Goal: Task Accomplishment & Management: Manage account settings

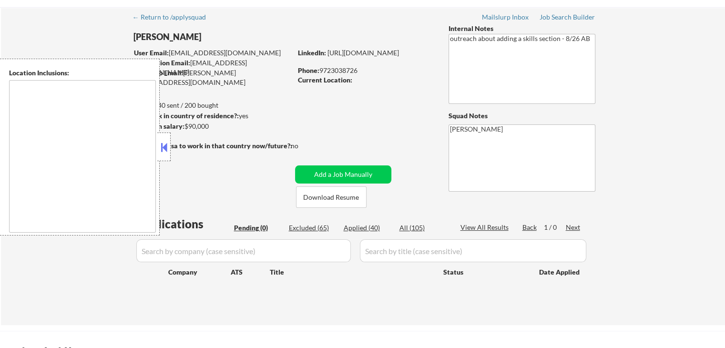
scroll to position [48, 0]
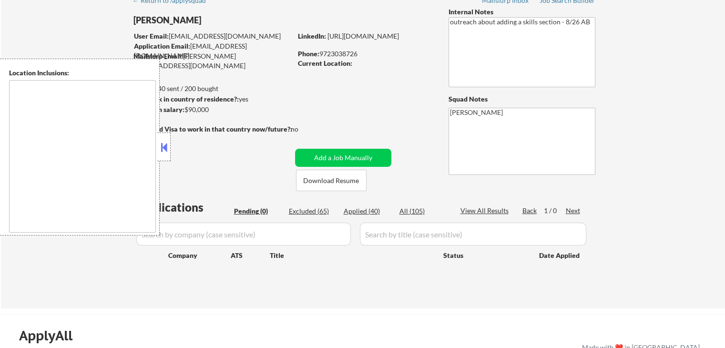
click at [387, 96] on div "← Return to /applysquad Mailslurp Inbox Job Search Builder Duy Vo User Email: h…" at bounding box center [362, 145] width 475 height 310
click at [344, 120] on div "← Return to /applysquad Mailslurp Inbox Job Search Builder Duy Vo User Email: h…" at bounding box center [362, 145] width 475 height 310
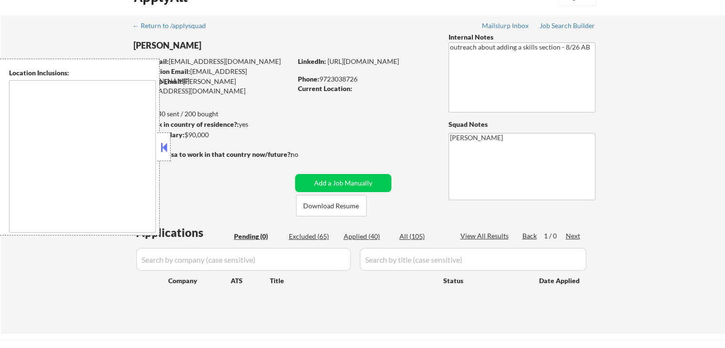
scroll to position [0, 0]
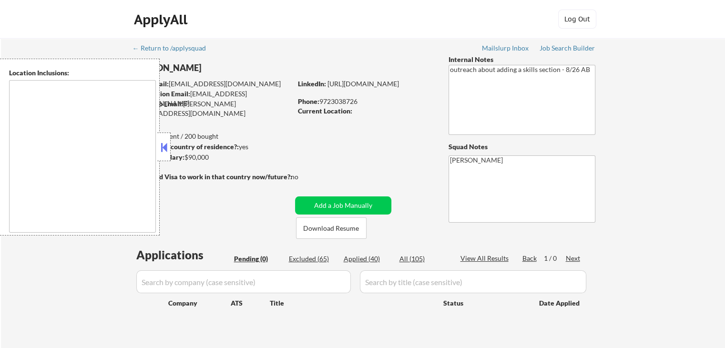
click at [166, 149] on button at bounding box center [164, 147] width 10 height 14
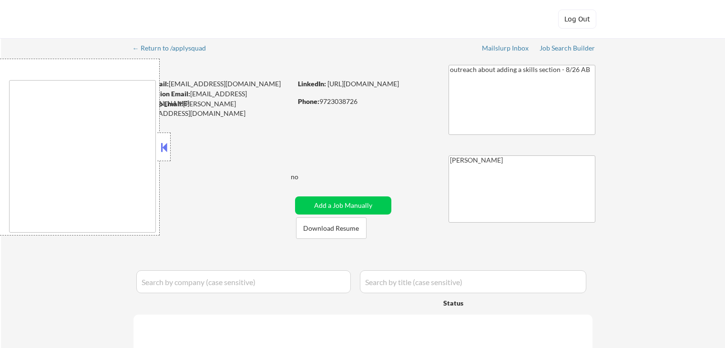
select select ""applied""
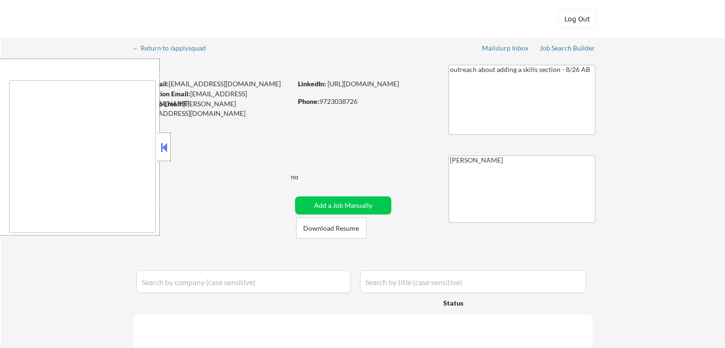
select select ""applied""
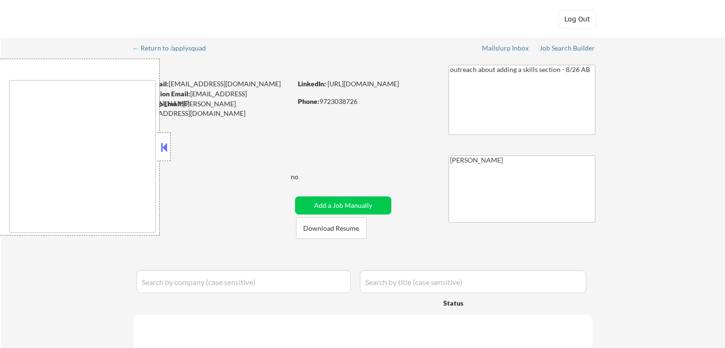
select select ""applied""
select select ""excluded__expired_""
select select ""applied""
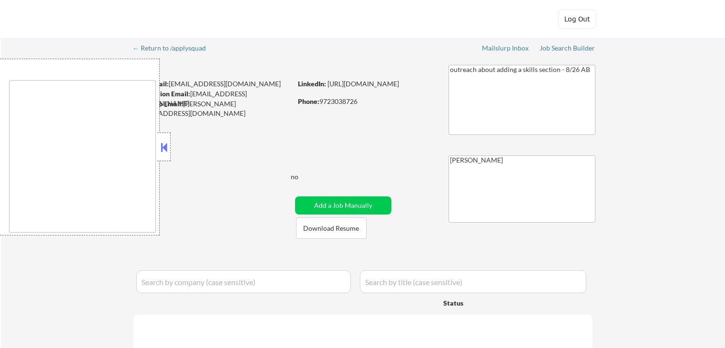
select select ""applied""
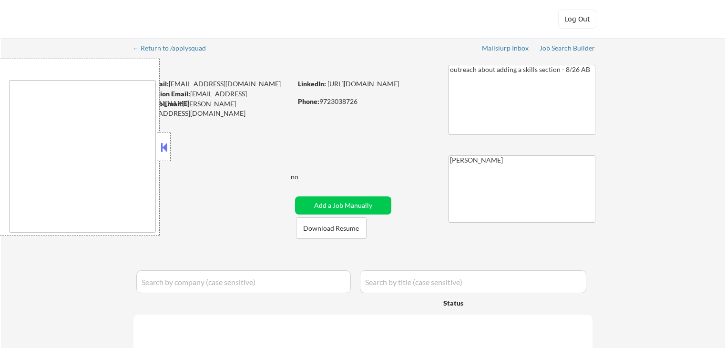
select select ""applied""
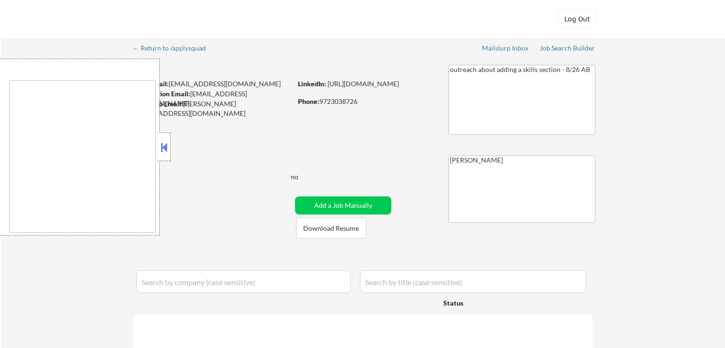
select select ""applied""
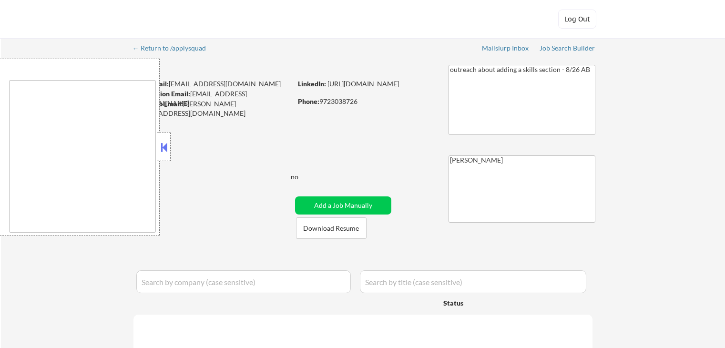
select select ""applied""
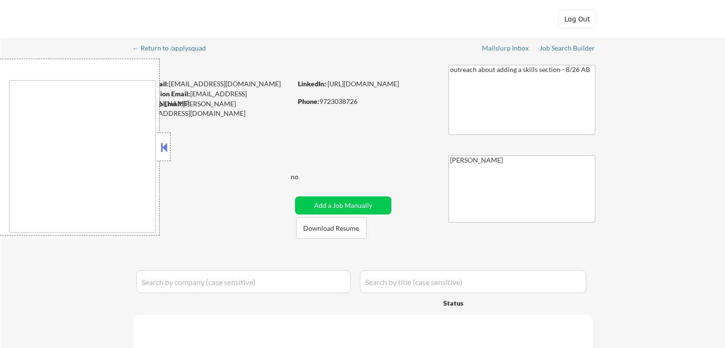
select select ""applied""
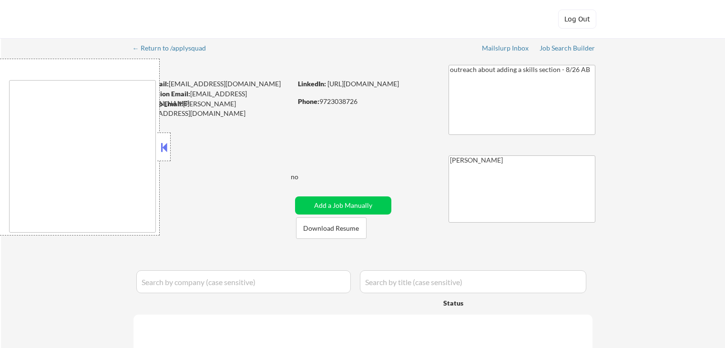
select select ""applied""
select select ""excluded__expired_""
select select ""excluded__location_""
select select ""excluded__expired_""
select select ""excluded__location_""
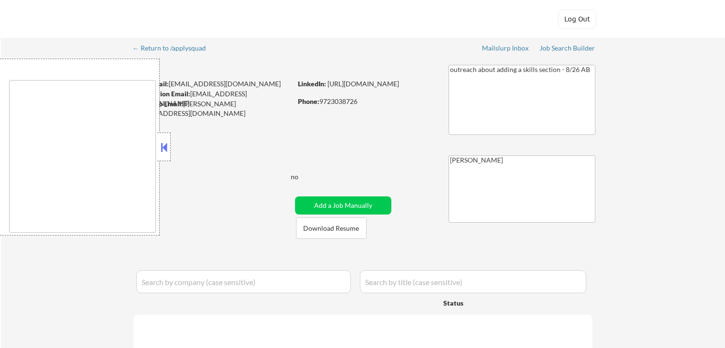
select select ""excluded__location_""
select select ""excluded""
select select ""excluded__location_""
select select ""excluded__expired_""
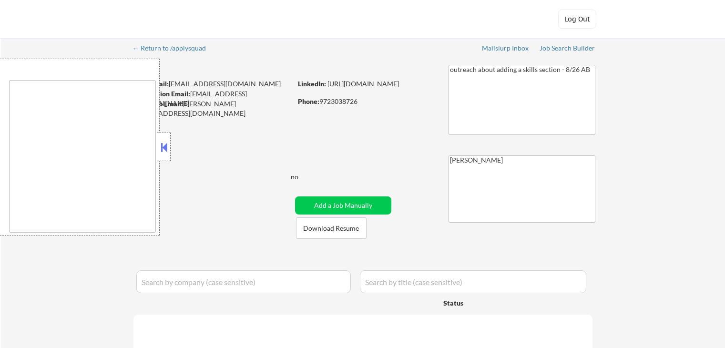
select select ""excluded__expired_""
select select ""excluded""
select select ""excluded__expired_""
select select ""excluded__location_""
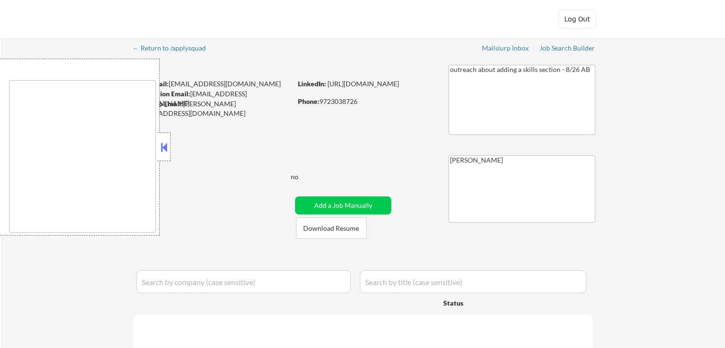
select select ""excluded__expired_""
select select ""excluded""
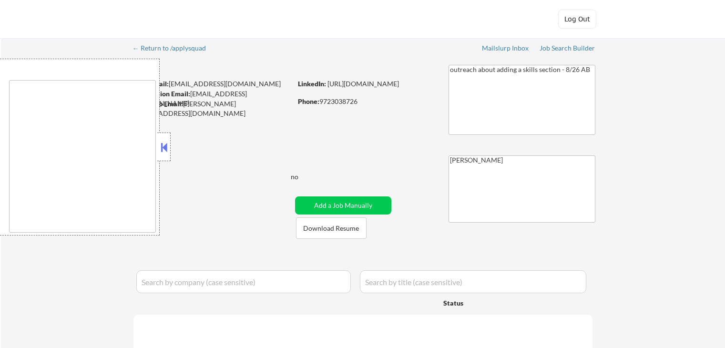
select select ""excluded__location_""
select select ""excluded""
select select ""excluded__location_""
select select ""excluded__expired_""
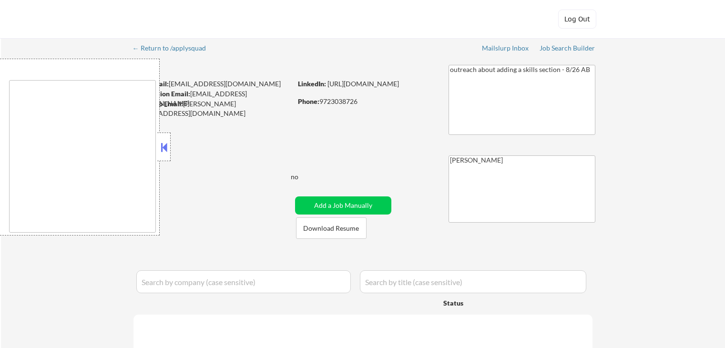
select select ""excluded__expired_""
select select ""excluded__location_""
select select ""excluded__expired_""
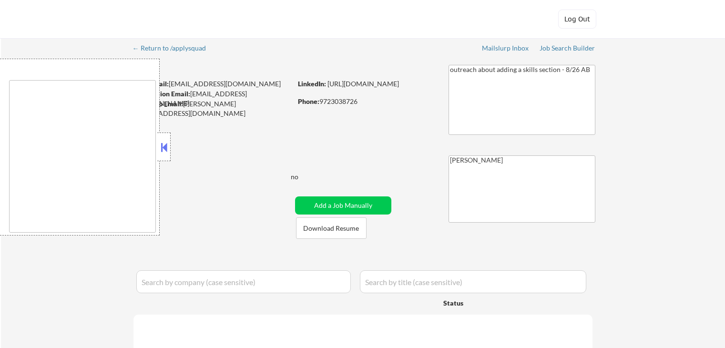
select select ""excluded__expired_""
select select ""excluded""
select select ""excluded__expired_""
select select ""excluded""
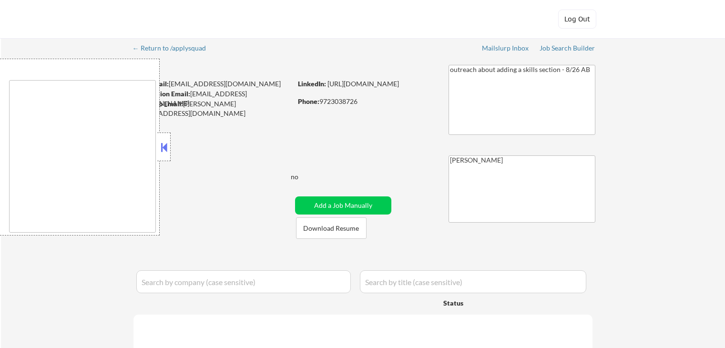
select select ""excluded__expired_""
select select ""excluded""
select select ""excluded__location_""
select select ""excluded""
select select ""excluded__location_""
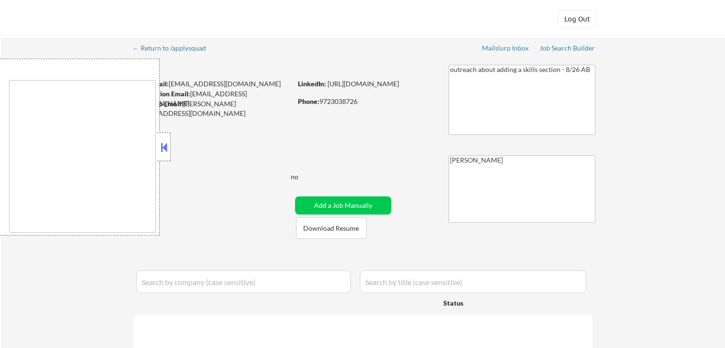
select select ""excluded""
select select ""excluded__location_""
select select ""excluded__expired_""
select select ""excluded""
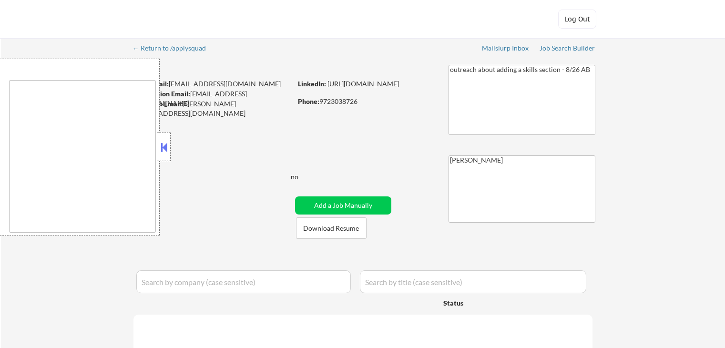
select select ""excluded__location_""
select select ""excluded__expired_""
select select ""excluded""
select select ""excluded__expired_""
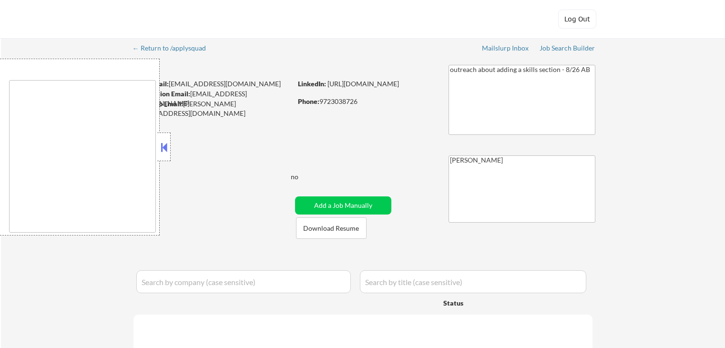
select select ""excluded__location_""
select select ""excluded""
select select ""excluded__expired_""
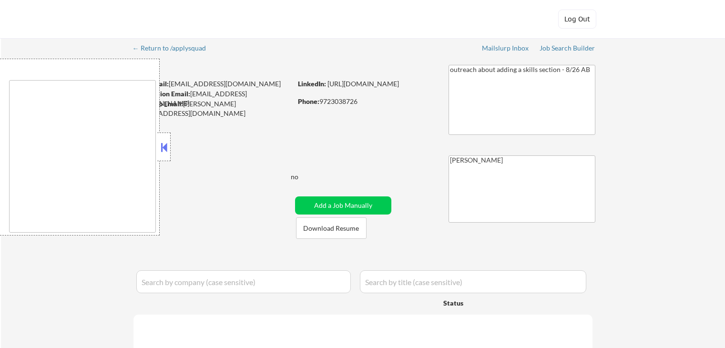
select select ""excluded__expired_""
select select ""excluded__location_""
select select ""excluded__expired_""
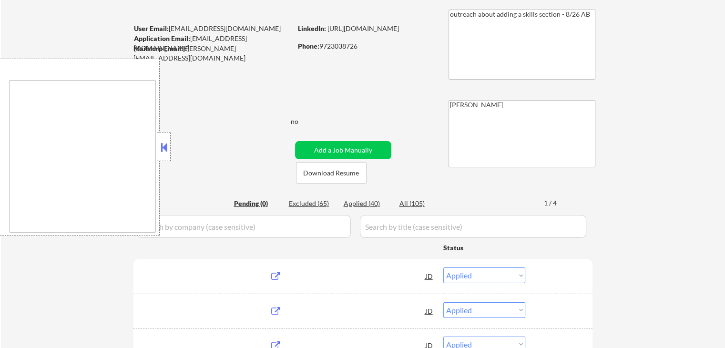
scroll to position [143, 0]
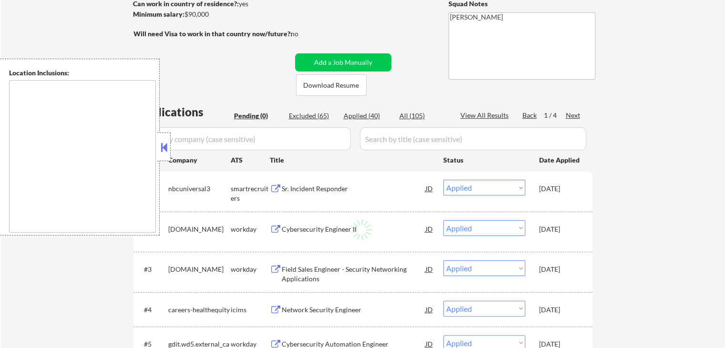
drag, startPoint x: 163, startPoint y: 147, endPoint x: 210, endPoint y: 134, distance: 48.6
click at [165, 147] on button at bounding box center [164, 147] width 10 height 14
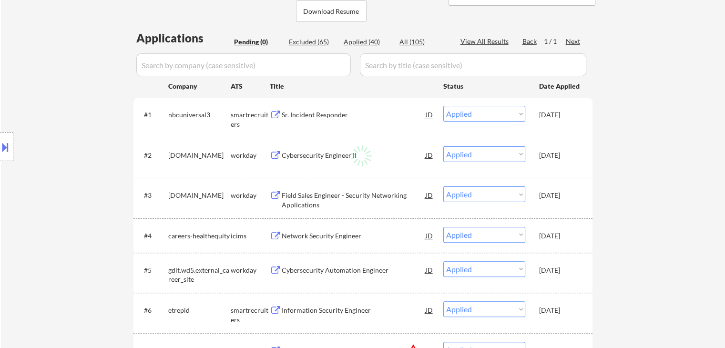
scroll to position [0, 0]
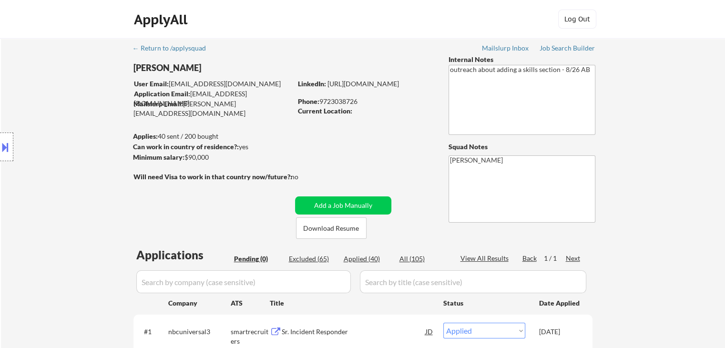
drag, startPoint x: 252, startPoint y: 255, endPoint x: 289, endPoint y: 160, distance: 102.7
click at [252, 255] on div "Pending (0)" at bounding box center [258, 259] width 48 height 10
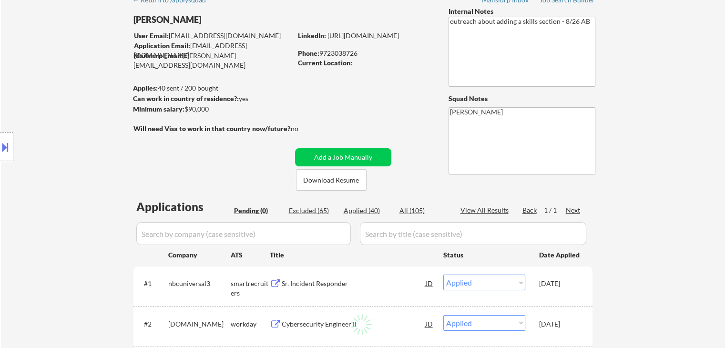
scroll to position [143, 0]
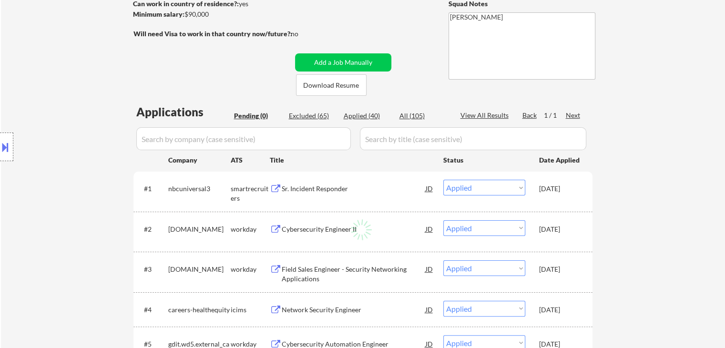
select select ""pending""
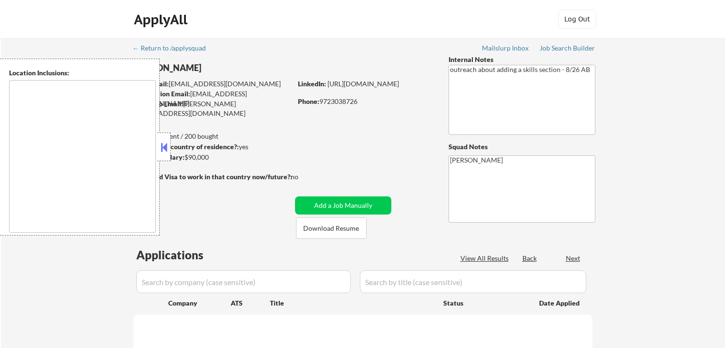
scroll to position [143, 0]
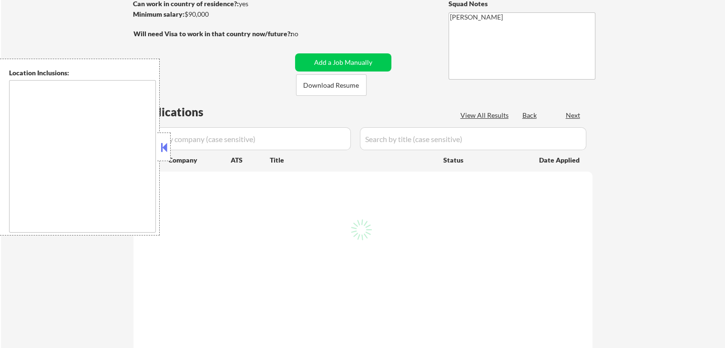
click at [164, 154] on div at bounding box center [163, 146] width 13 height 29
select select ""pending""
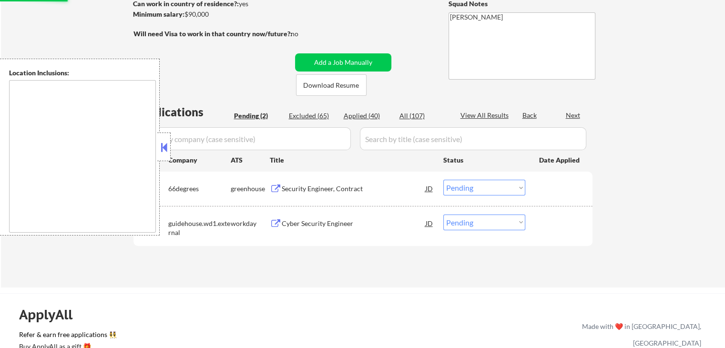
click at [164, 148] on button at bounding box center [164, 147] width 10 height 14
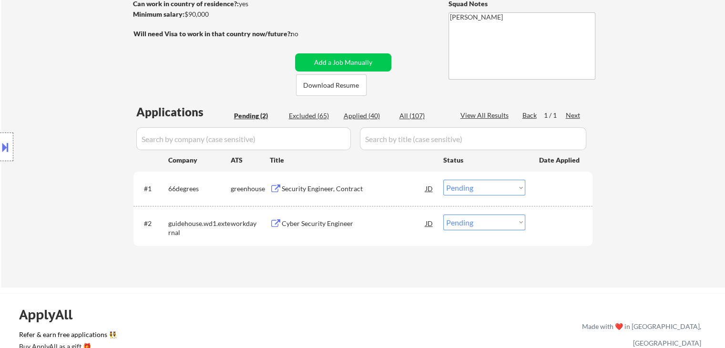
click at [307, 187] on div "Security Engineer, Contract" at bounding box center [354, 189] width 144 height 10
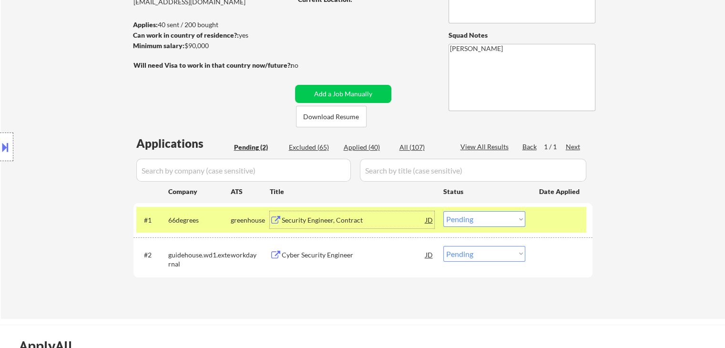
scroll to position [95, 0]
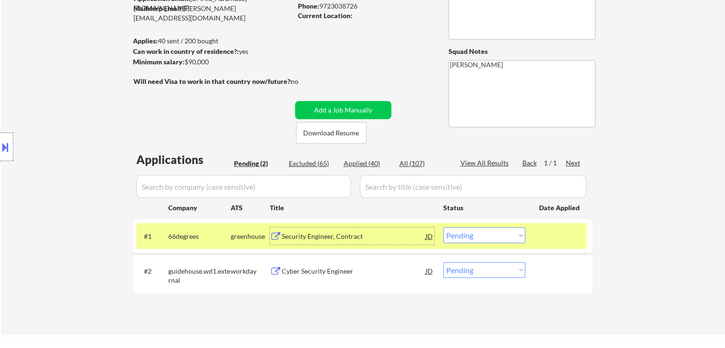
click at [482, 236] on select "Choose an option... Pending Applied Excluded (Questions) Excluded (Expired) Exc…" at bounding box center [484, 235] width 82 height 16
click at [443, 227] on select "Choose an option... Pending Applied Excluded (Questions) Excluded (Expired) Exc…" at bounding box center [484, 235] width 82 height 16
select select ""pending""
